Goal: Check status: Check status

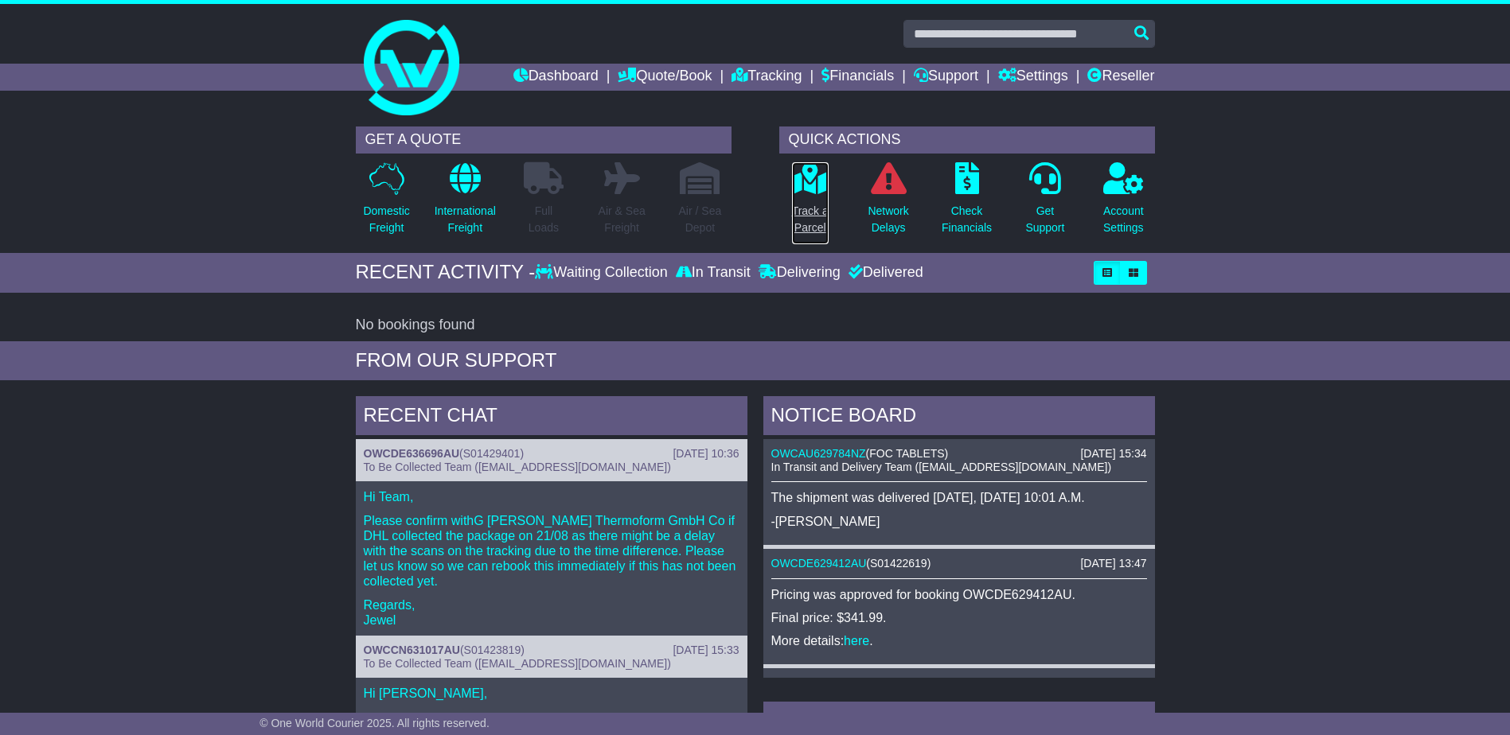
click at [811, 212] on p "Track a Parcel" at bounding box center [810, 219] width 37 height 33
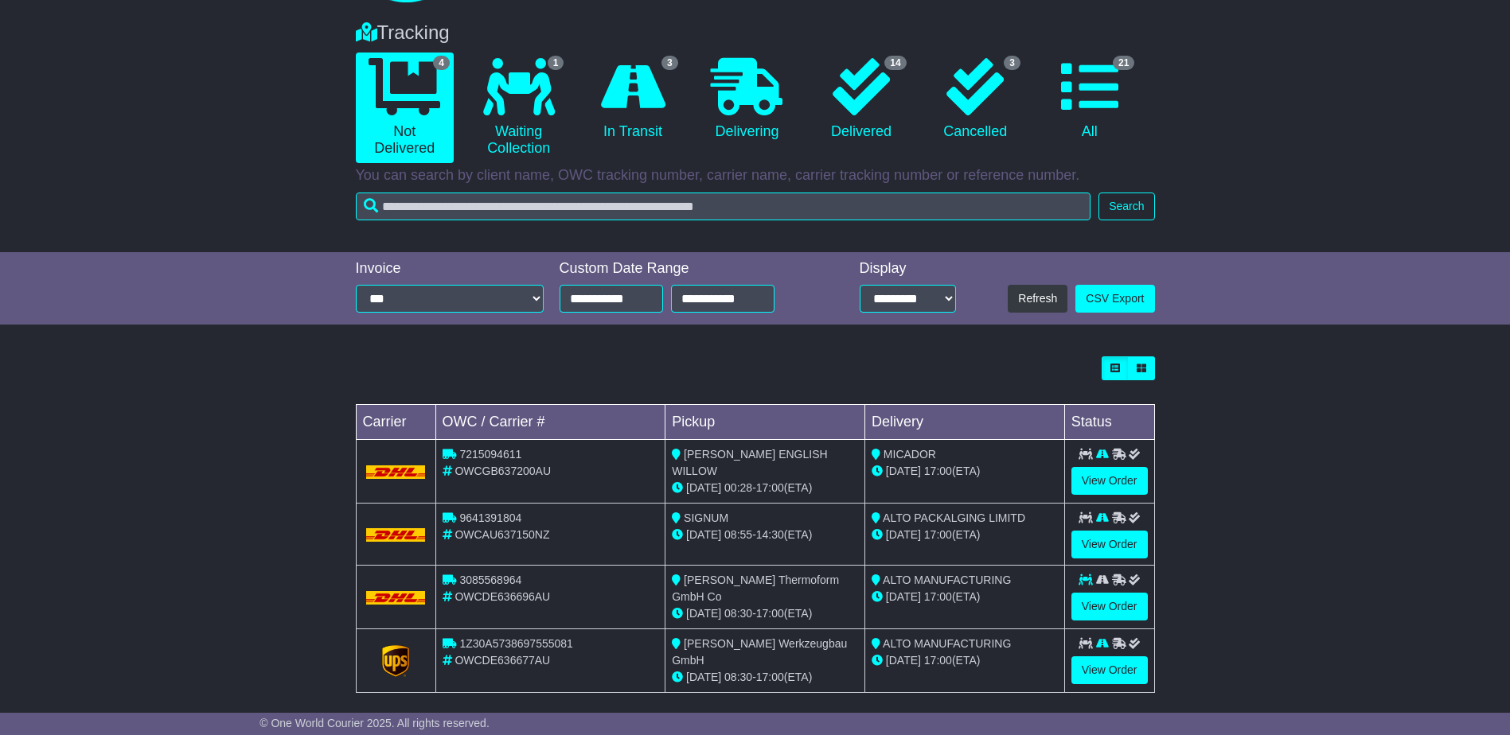
scroll to position [123, 0]
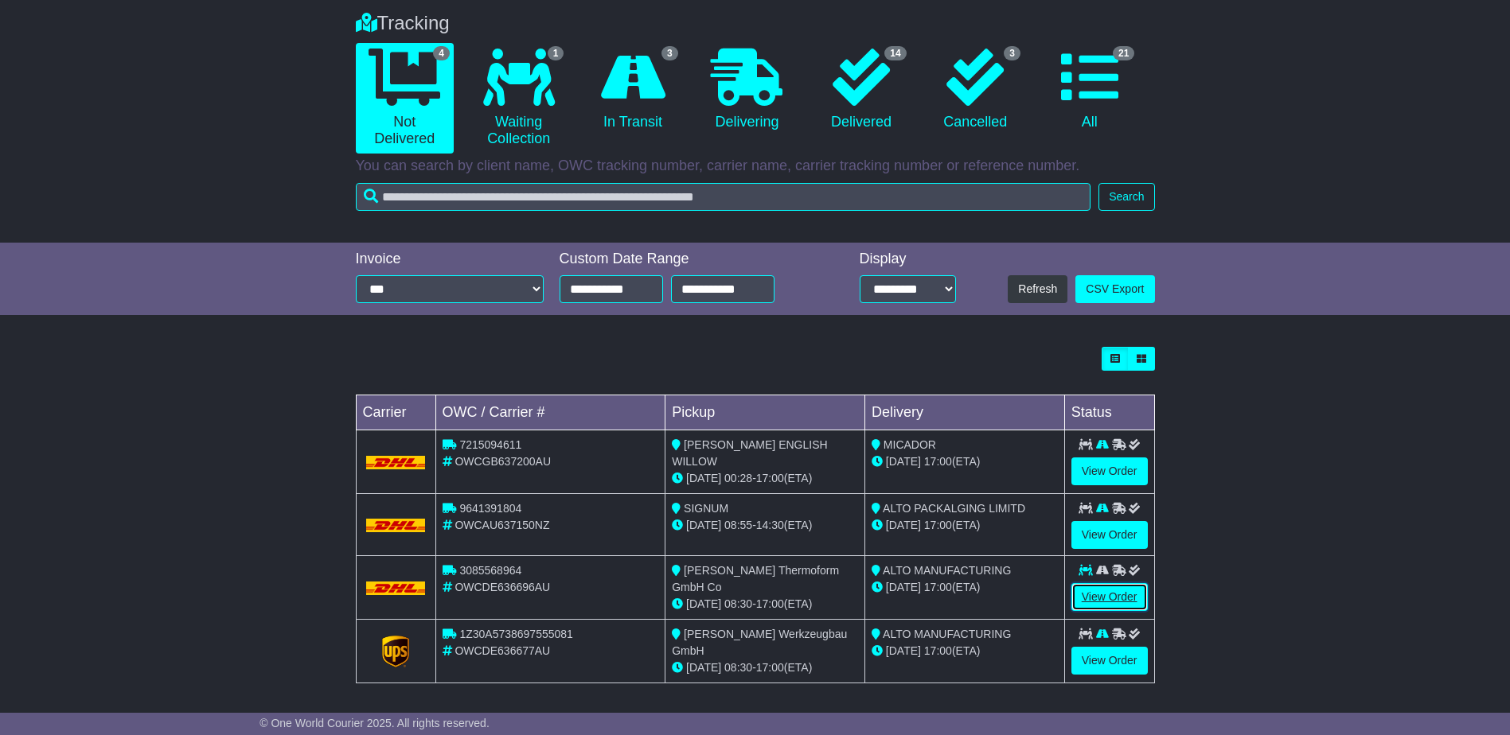
click at [1098, 592] on link "View Order" at bounding box center [1109, 597] width 76 height 28
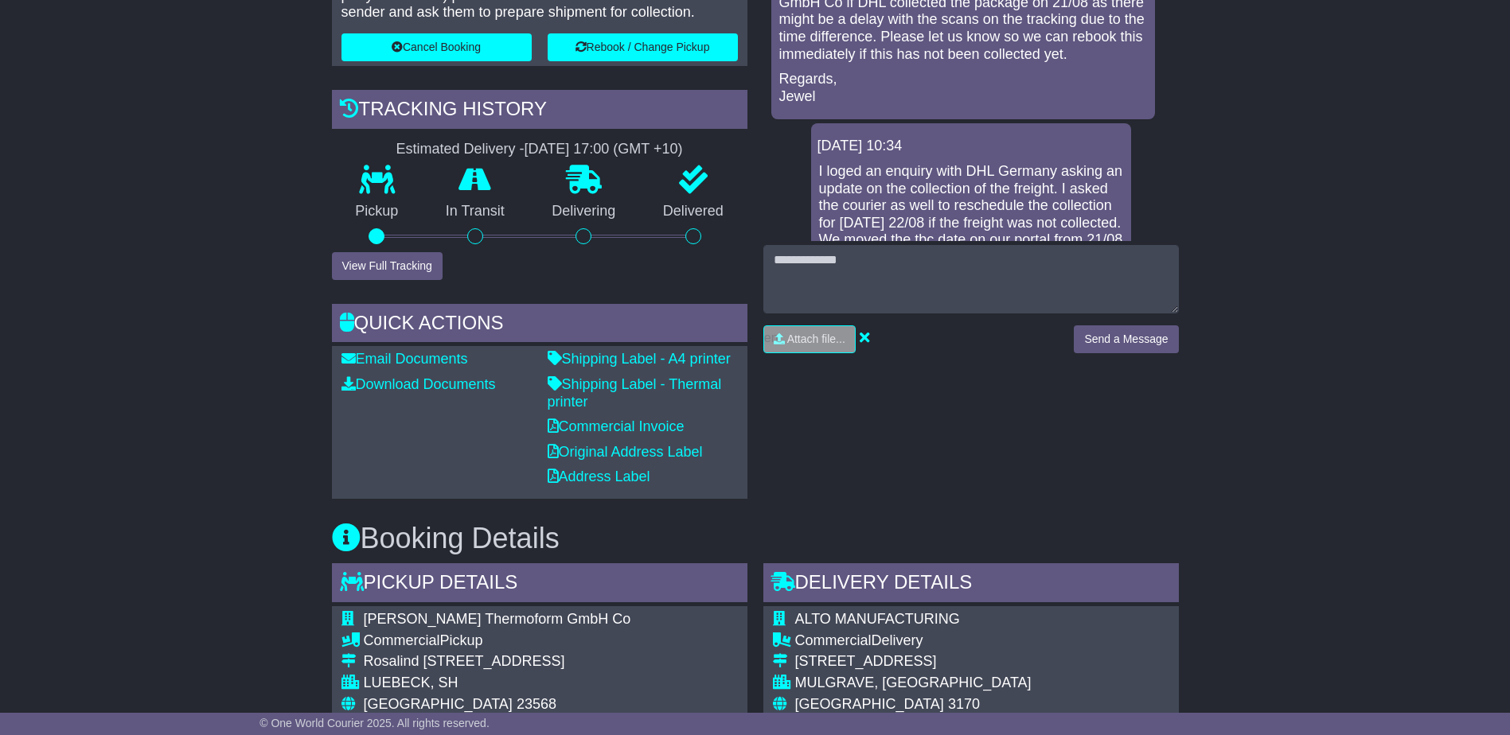
scroll to position [478, 0]
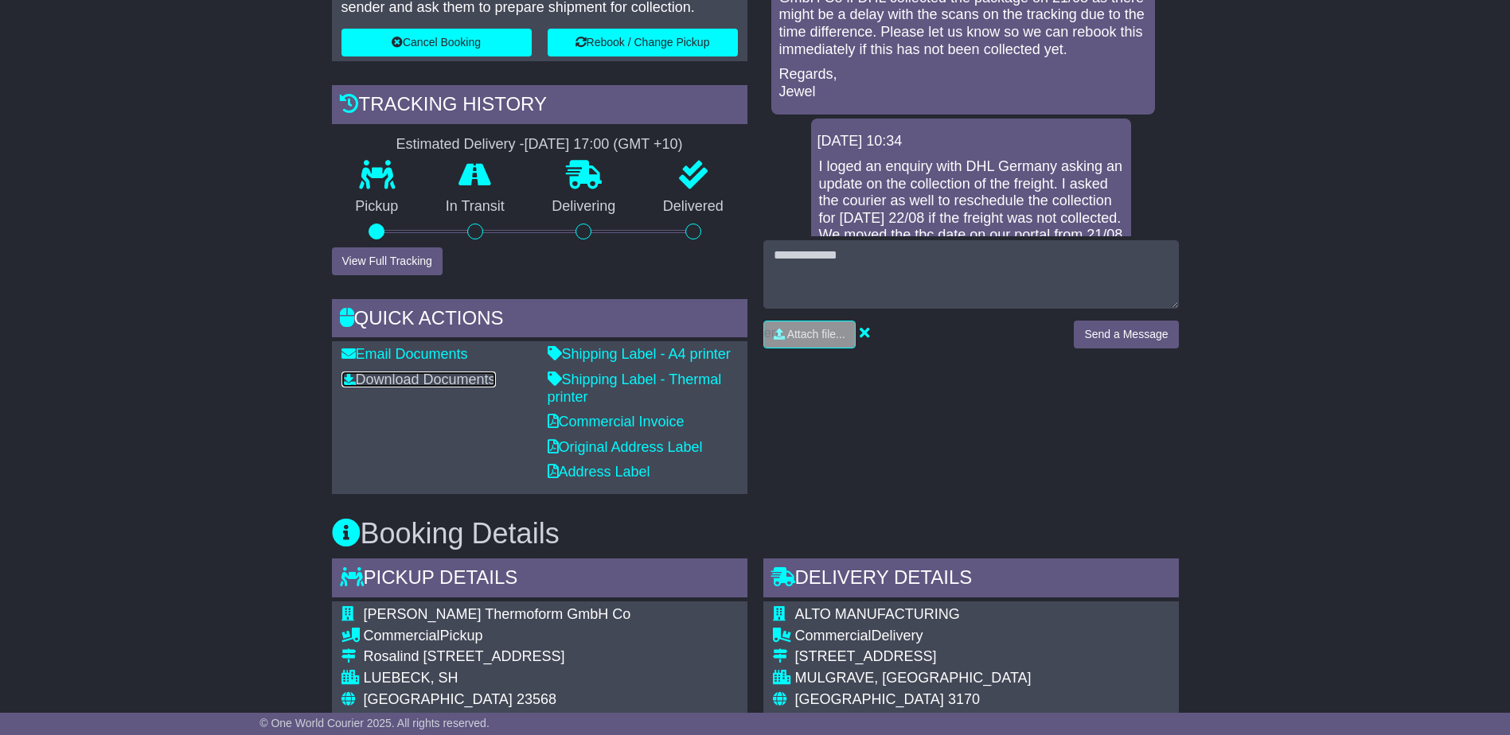
click at [395, 380] on link "Download Documents" at bounding box center [418, 380] width 154 height 16
